Goal: Check status: Check status

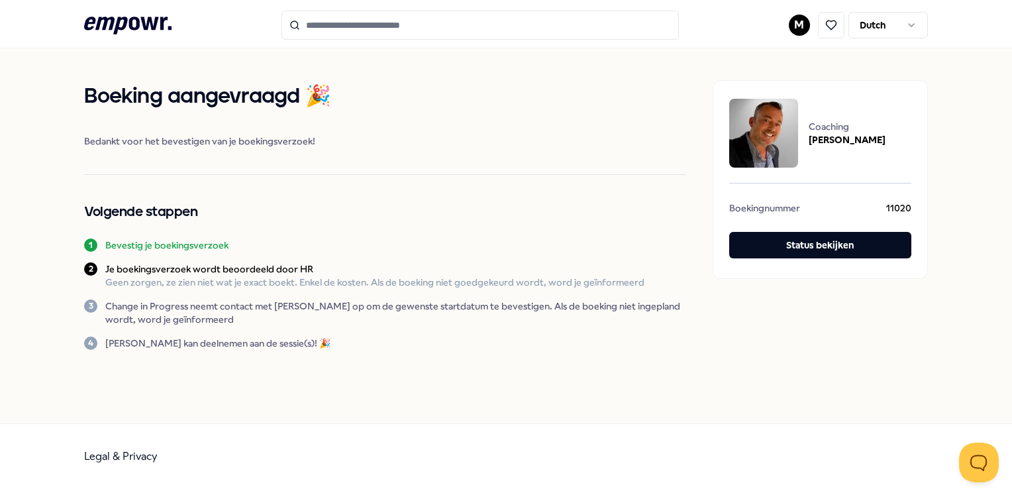
click at [860, 29] on html ".empowr-logo_svg__cls-1{fill:#03032f} M Dutch Boeking aangevraagd 🎉 Bedankt voo…" at bounding box center [506, 244] width 1012 height 489
click at [795, 22] on html ".empowr-logo_svg__cls-1{fill:#03032f} M Dutch Boeking aangevraagd 🎉 Bedankt voo…" at bounding box center [506, 244] width 1012 height 489
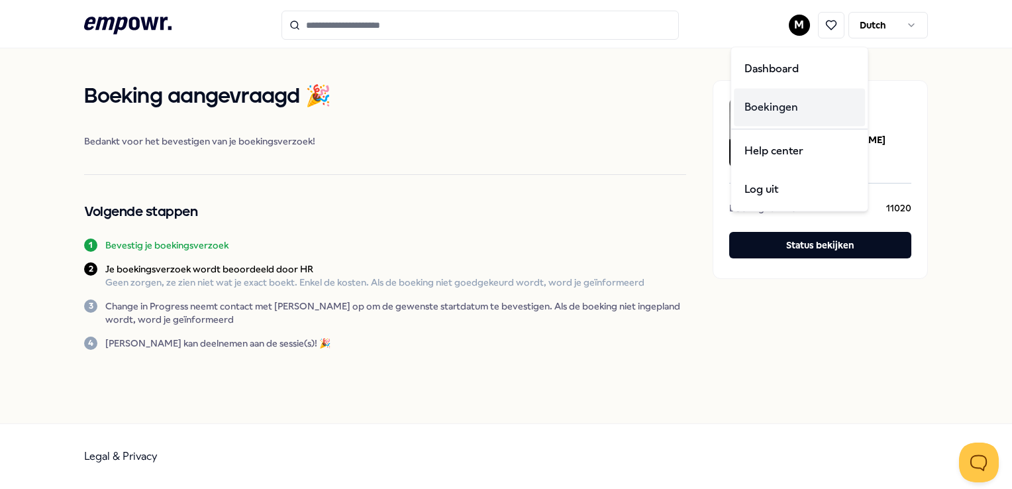
click at [763, 105] on div "Boekingen" at bounding box center [799, 107] width 131 height 38
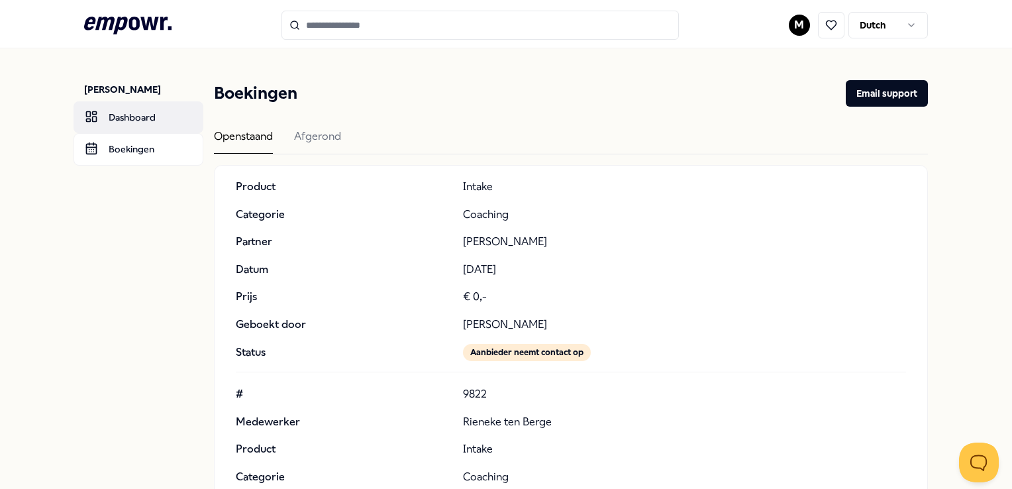
click at [130, 114] on link "Dashboard" at bounding box center [139, 117] width 130 height 32
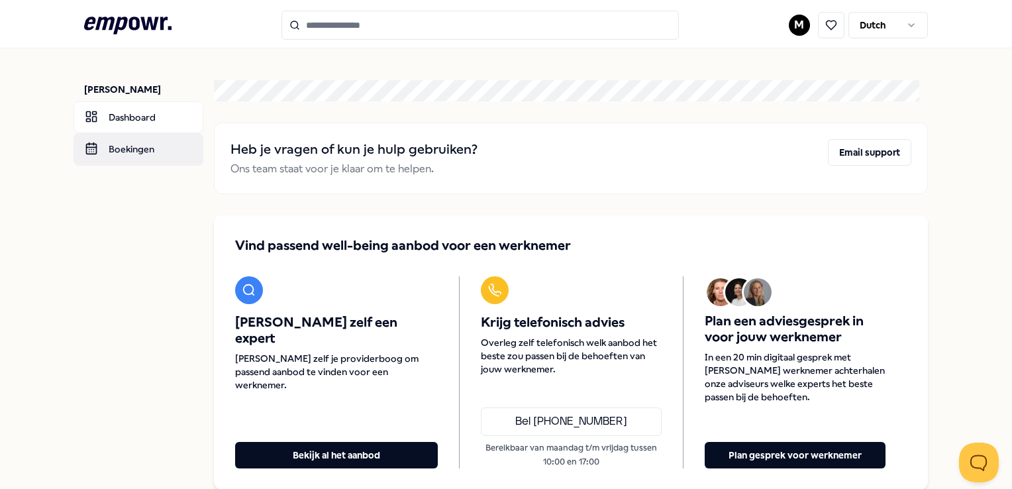
click at [115, 152] on link "Boekingen" at bounding box center [139, 149] width 130 height 32
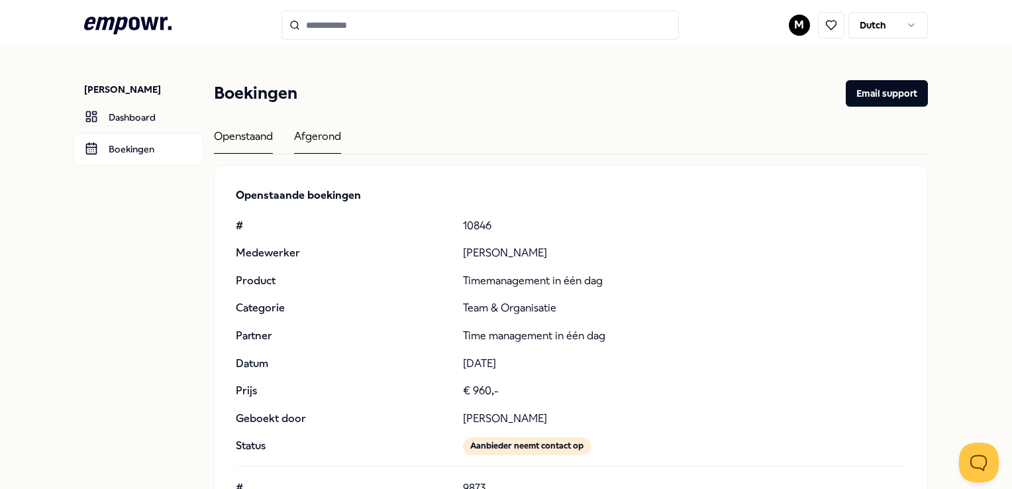
click at [320, 136] on div "Afgerond" at bounding box center [317, 141] width 47 height 26
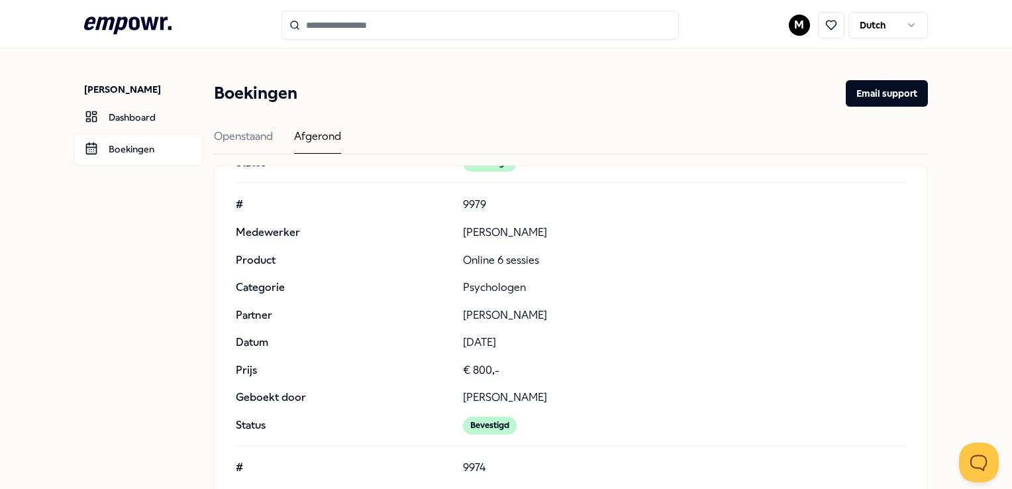
scroll to position [4483, 0]
click at [123, 32] on icon ".empowr-logo_svg__cls-1{fill:#03032f}" at bounding box center [127, 25] width 87 height 25
